Goal: Transaction & Acquisition: Purchase product/service

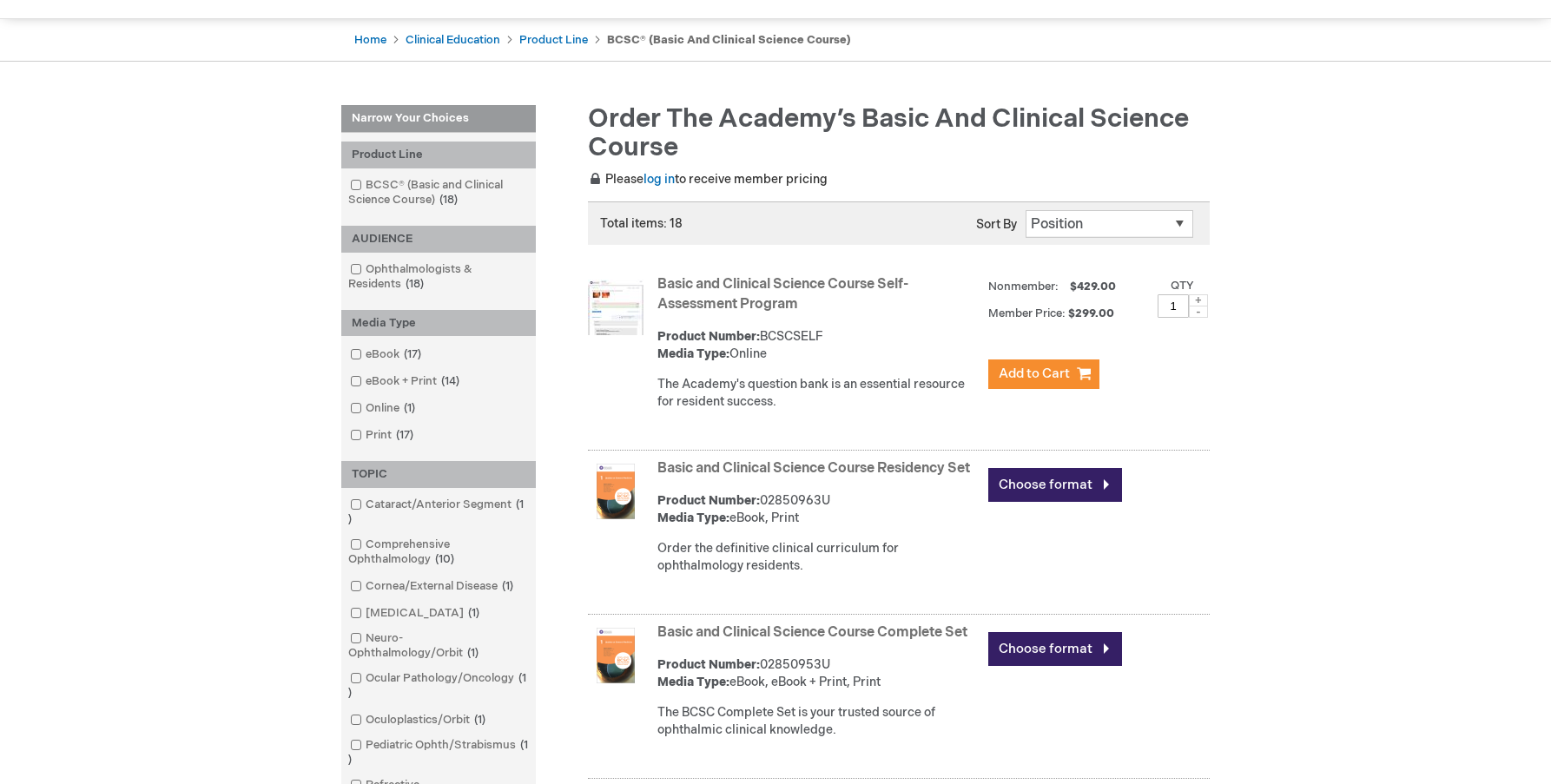
scroll to position [260, 0]
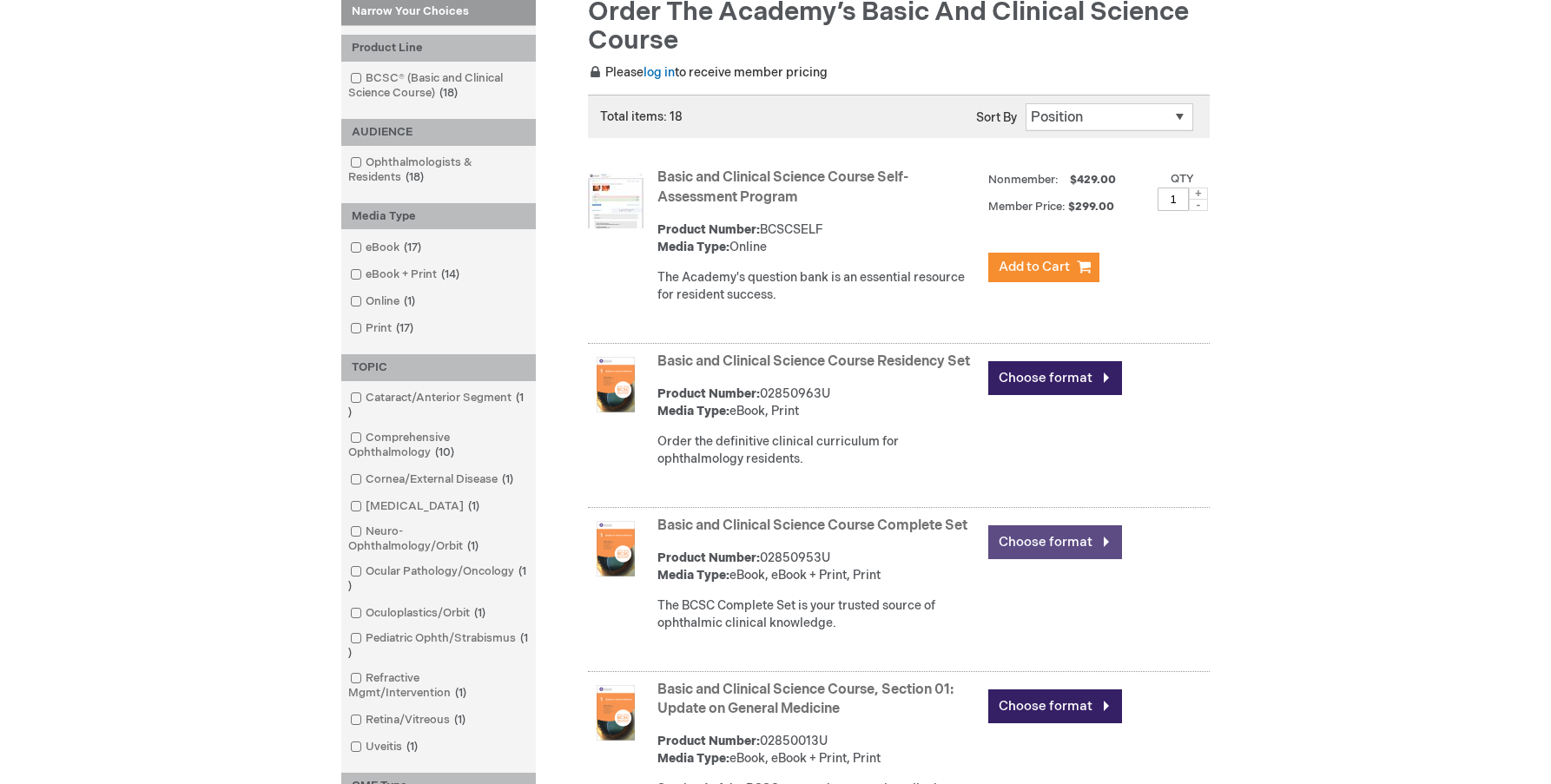
click at [1062, 558] on link "Choose format" at bounding box center [1055, 542] width 134 height 34
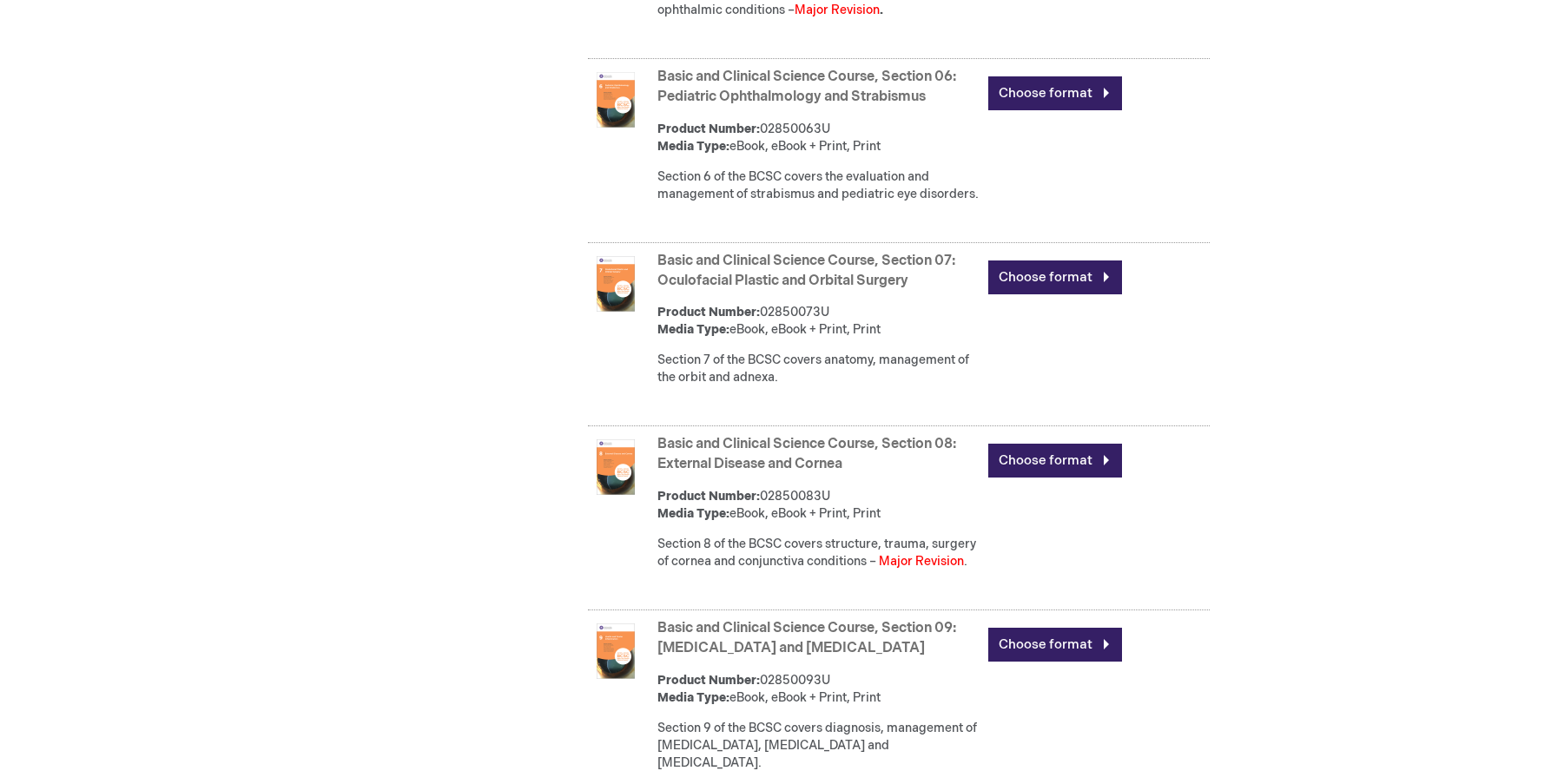
scroll to position [1817, 0]
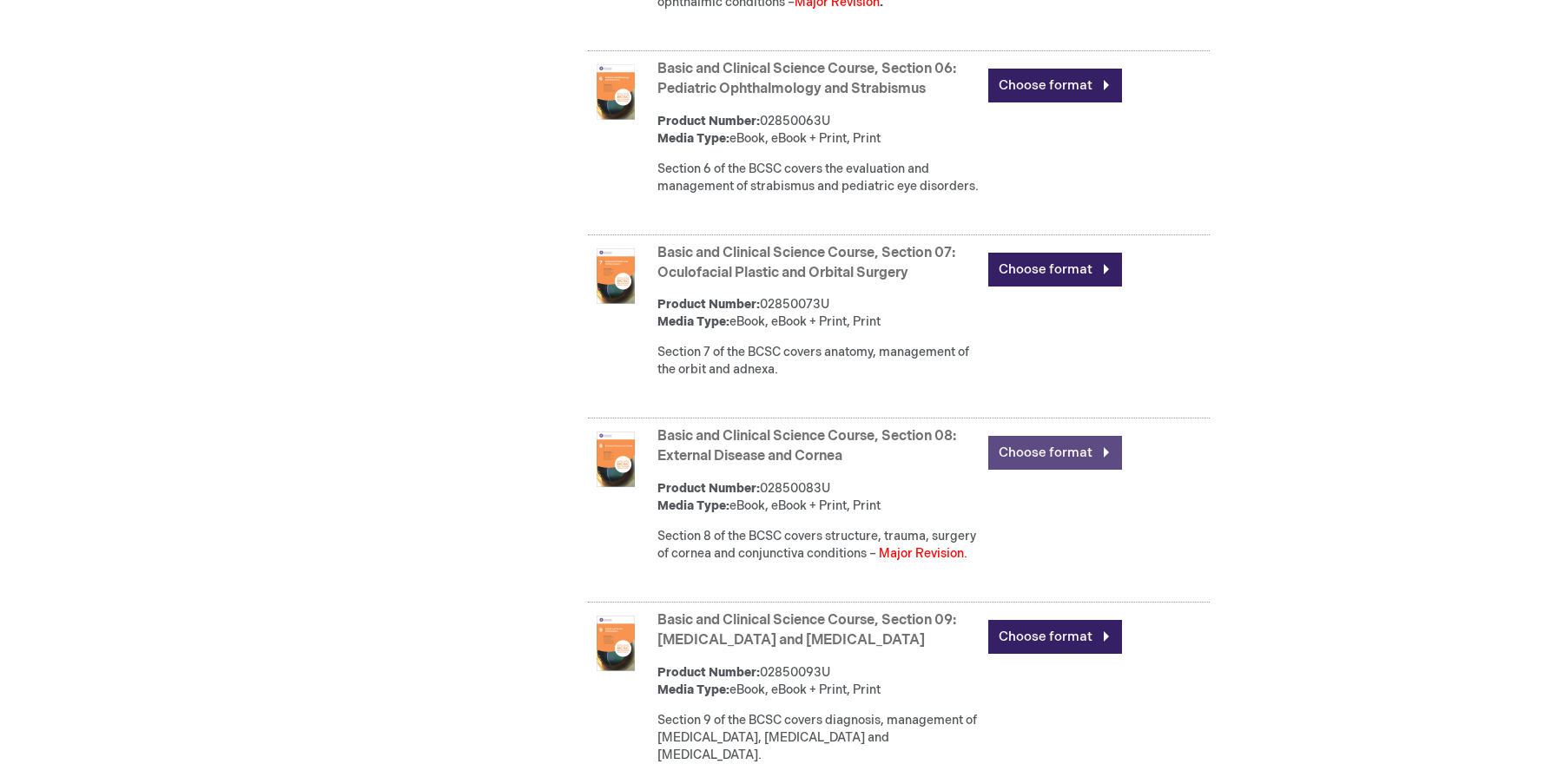
click at [1051, 470] on link "Choose format" at bounding box center [1055, 453] width 134 height 34
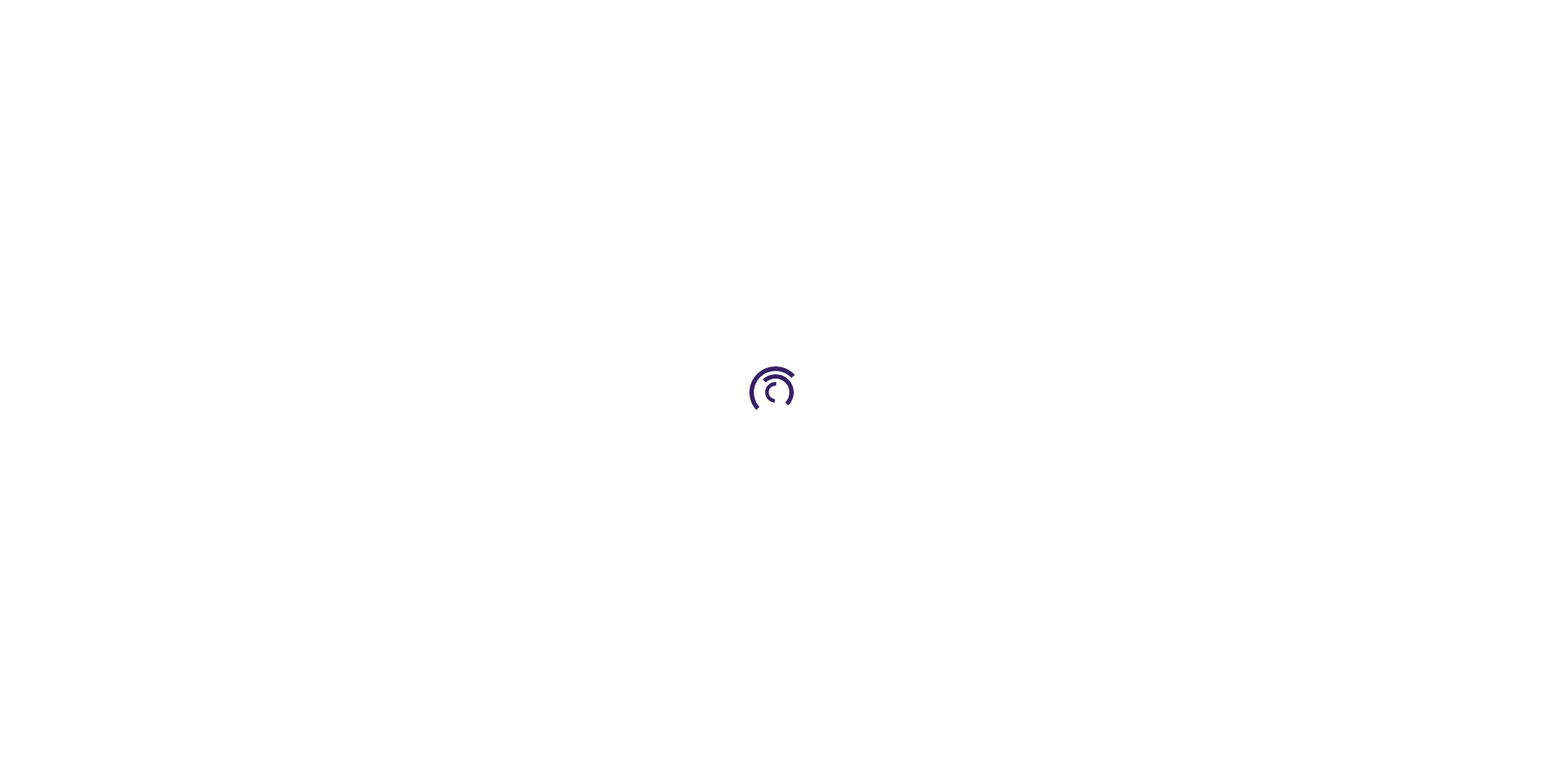
type input "0"
